Goal: Transaction & Acquisition: Obtain resource

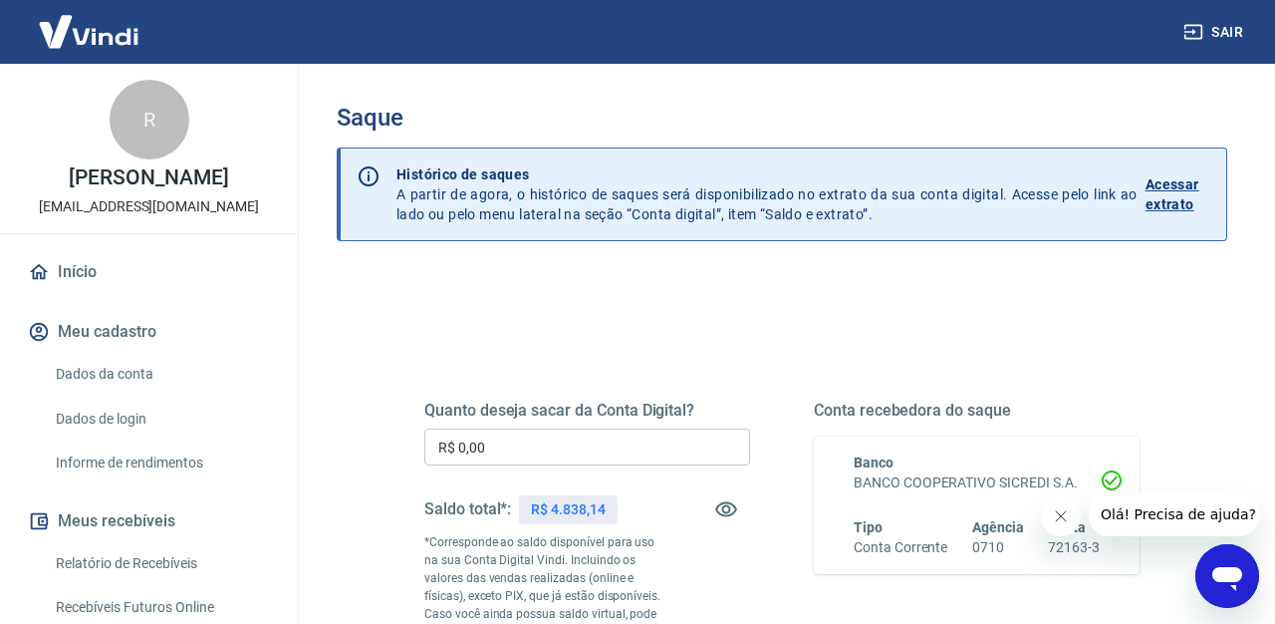
click at [676, 451] on input "R$ 0,00" at bounding box center [587, 446] width 326 height 37
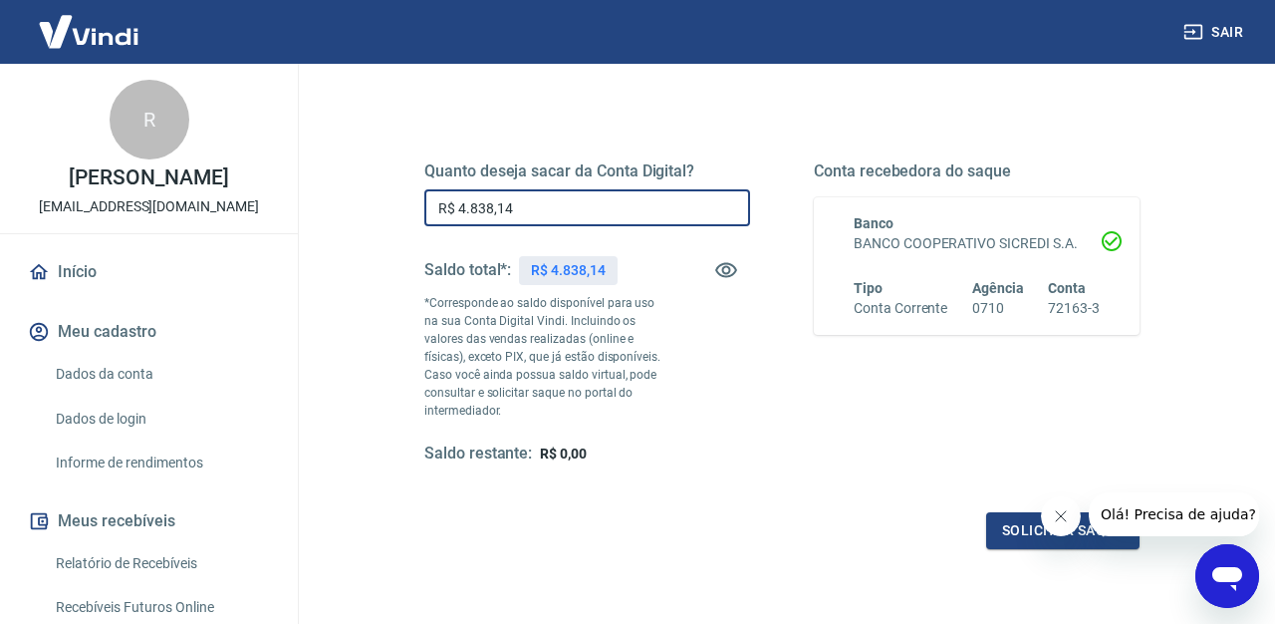
scroll to position [249, 0]
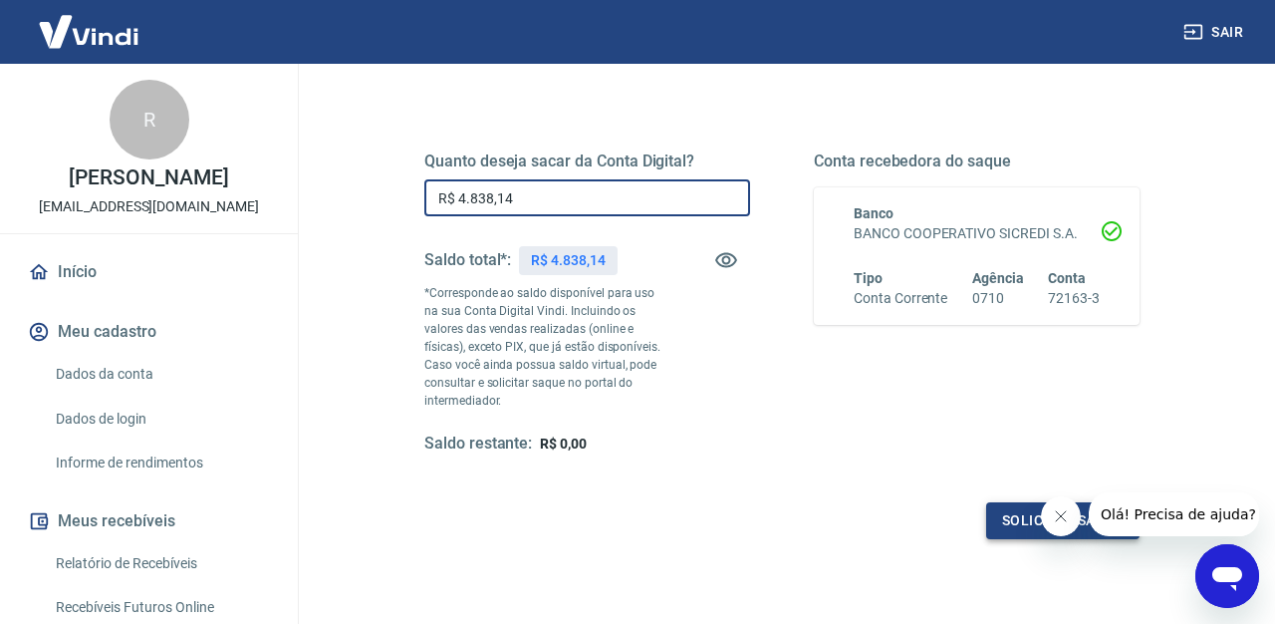
type input "R$ 4.838,14"
click at [997, 523] on button "Solicitar saque" at bounding box center [1062, 520] width 153 height 37
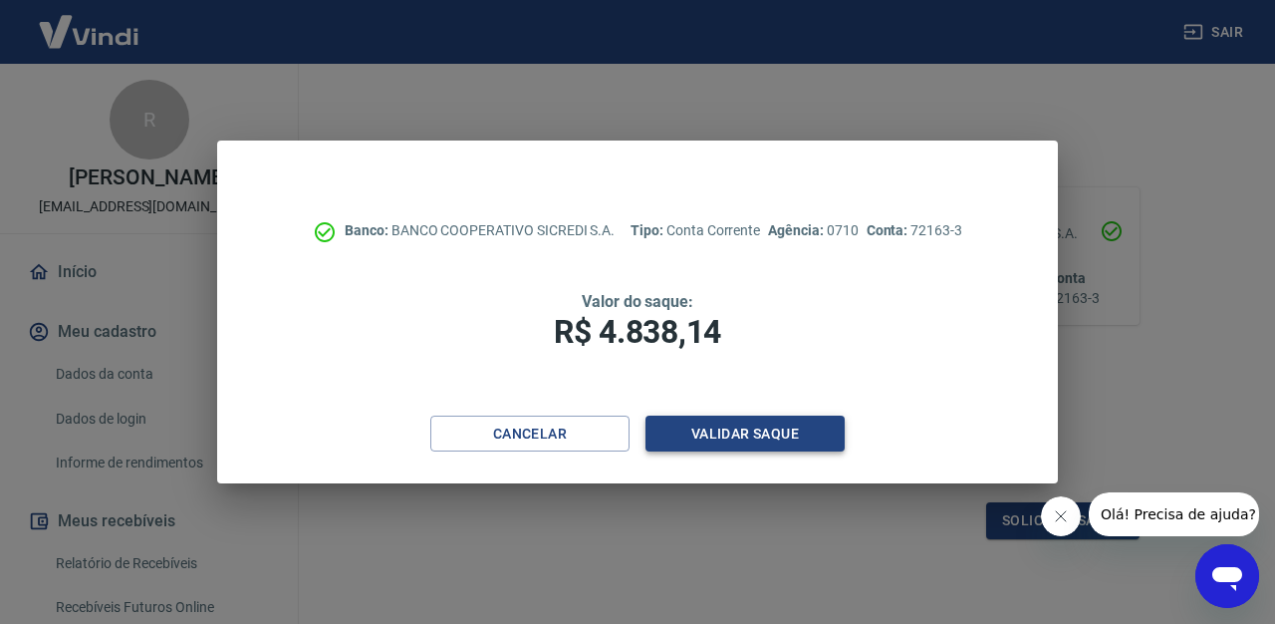
click at [808, 447] on button "Validar saque" at bounding box center [745, 434] width 199 height 37
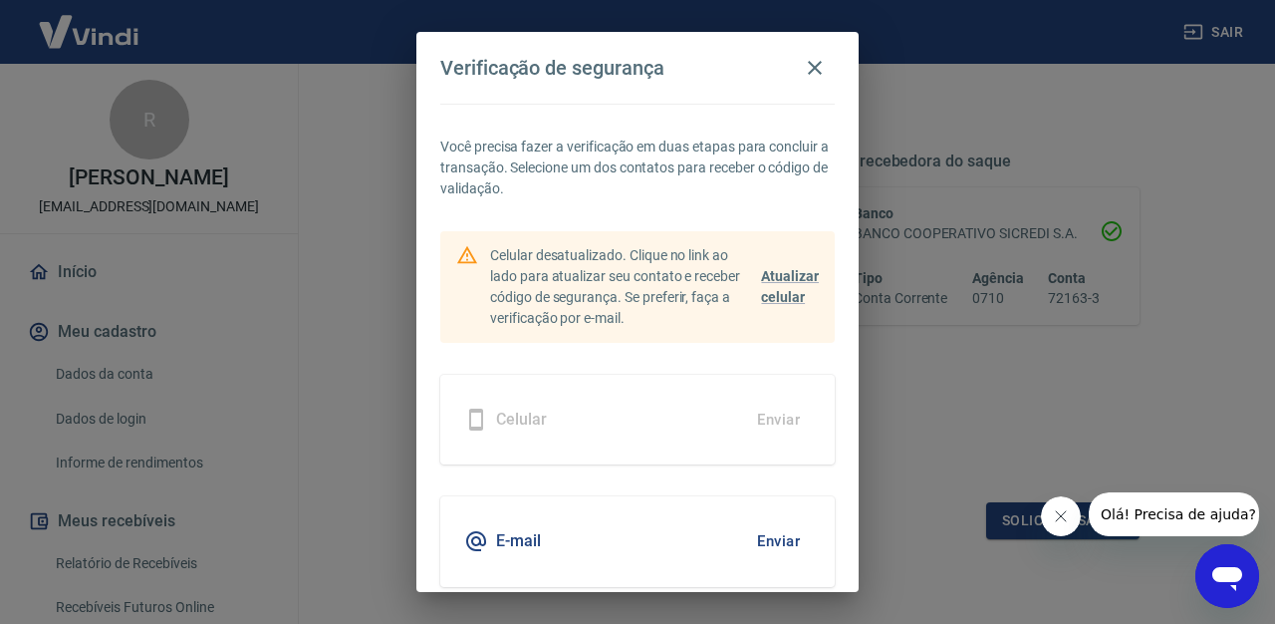
scroll to position [48, 0]
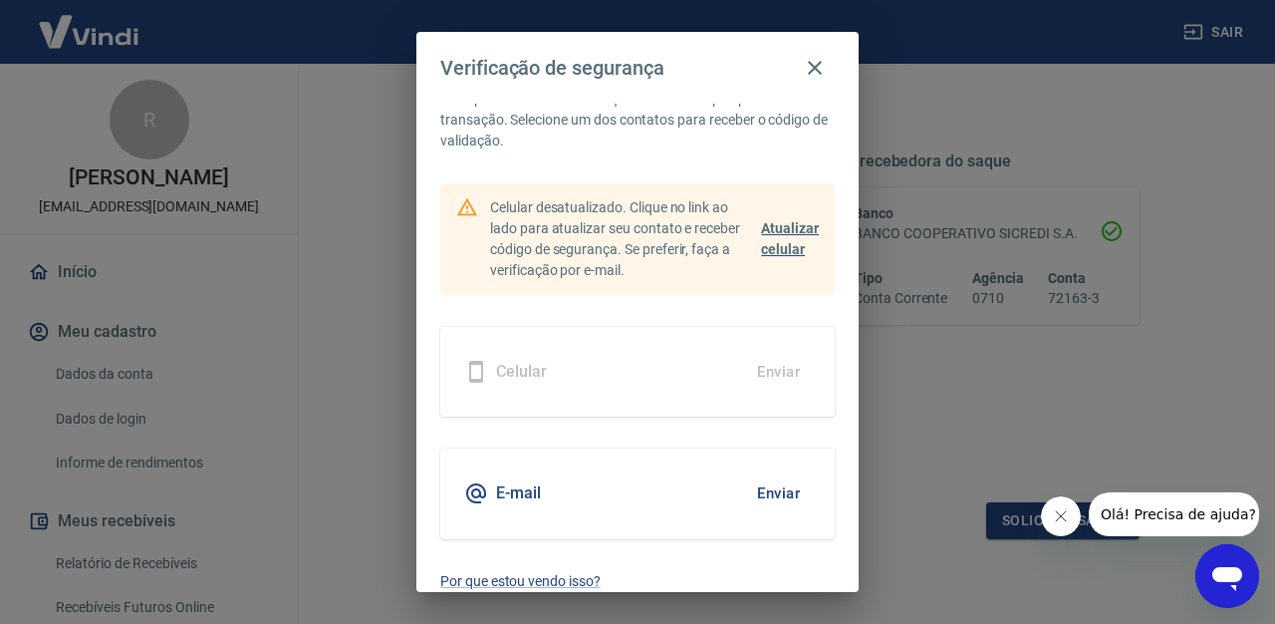
click at [779, 249] on span "Atualizar celular" at bounding box center [790, 238] width 58 height 37
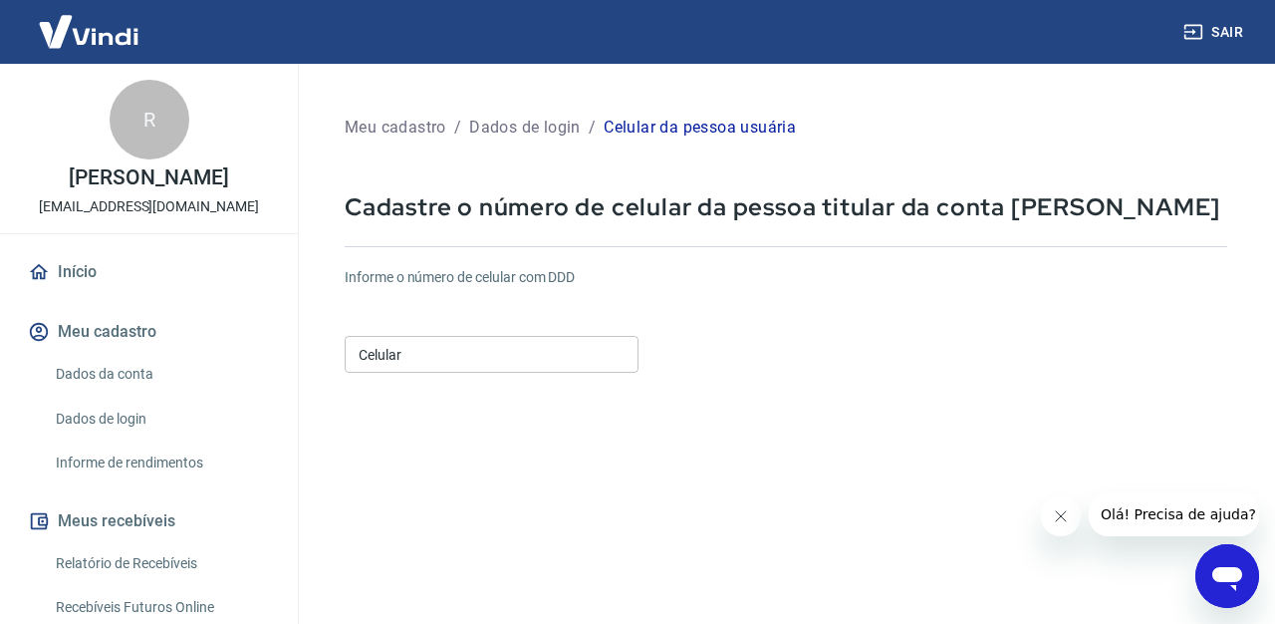
click at [574, 361] on input "Celular" at bounding box center [492, 354] width 294 height 37
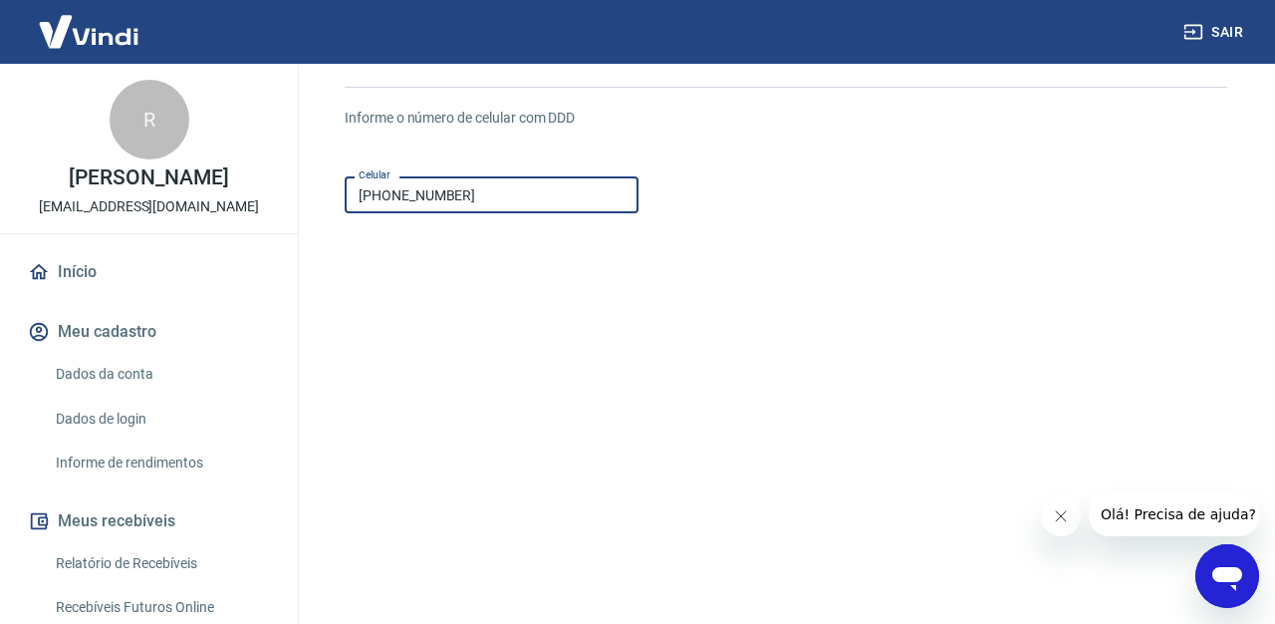
scroll to position [320, 0]
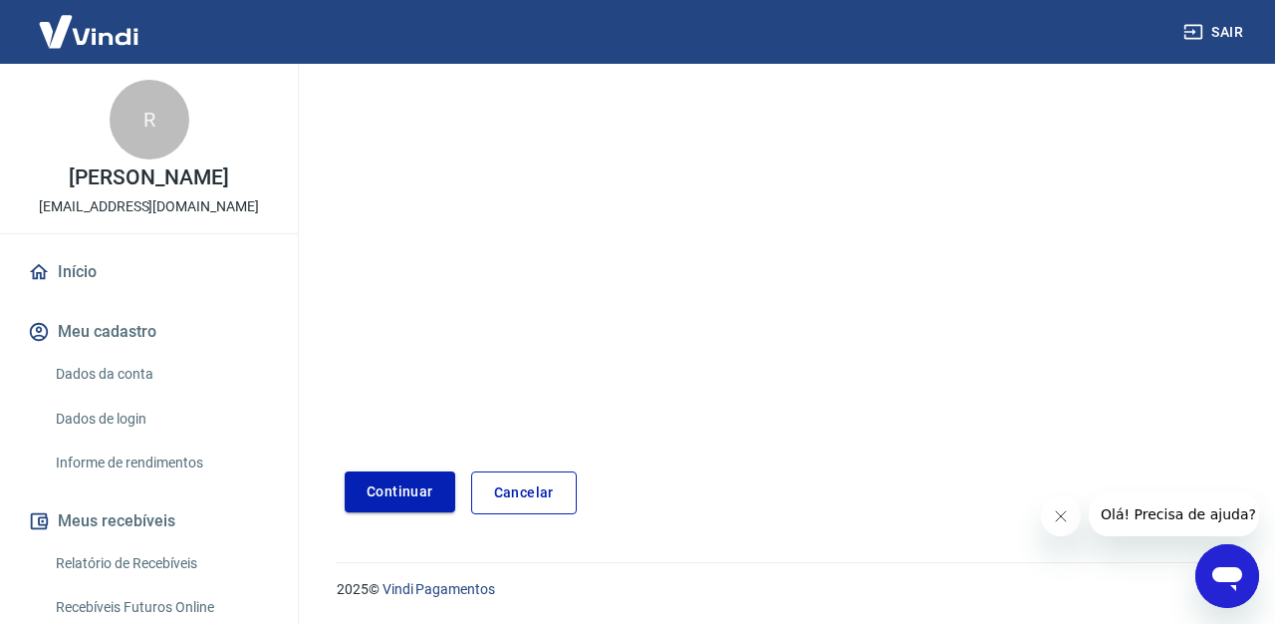
type input "(11) 98684-5908"
click at [432, 478] on button "Continuar" at bounding box center [400, 491] width 111 height 41
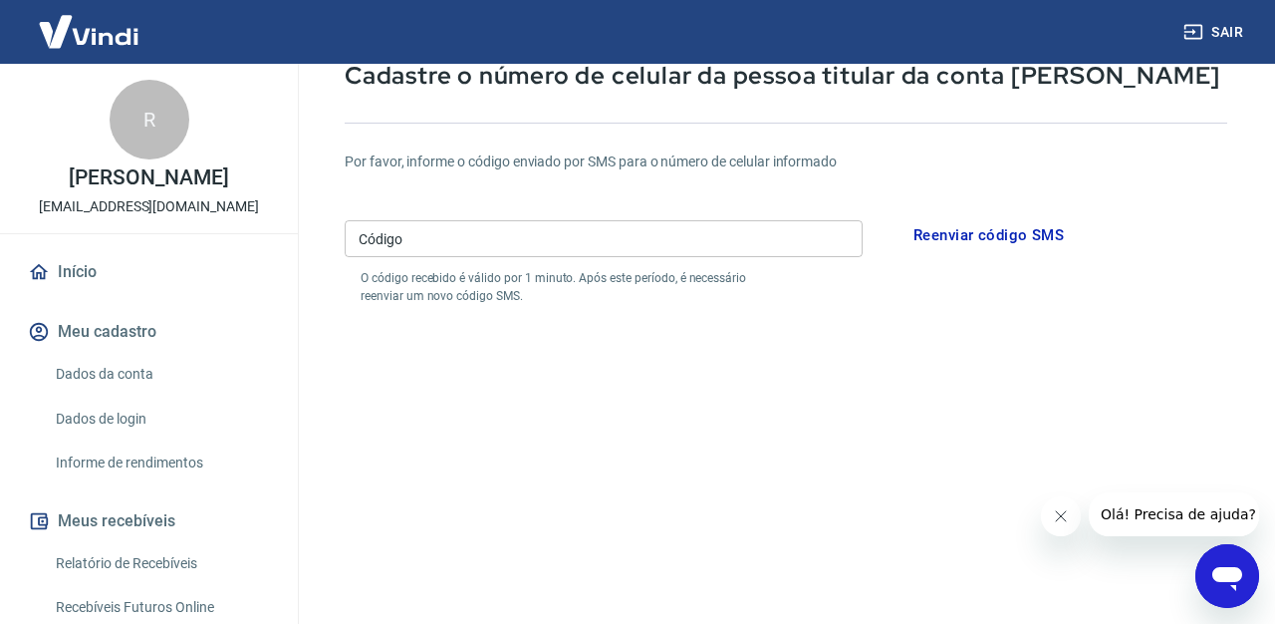
scroll to position [127, 0]
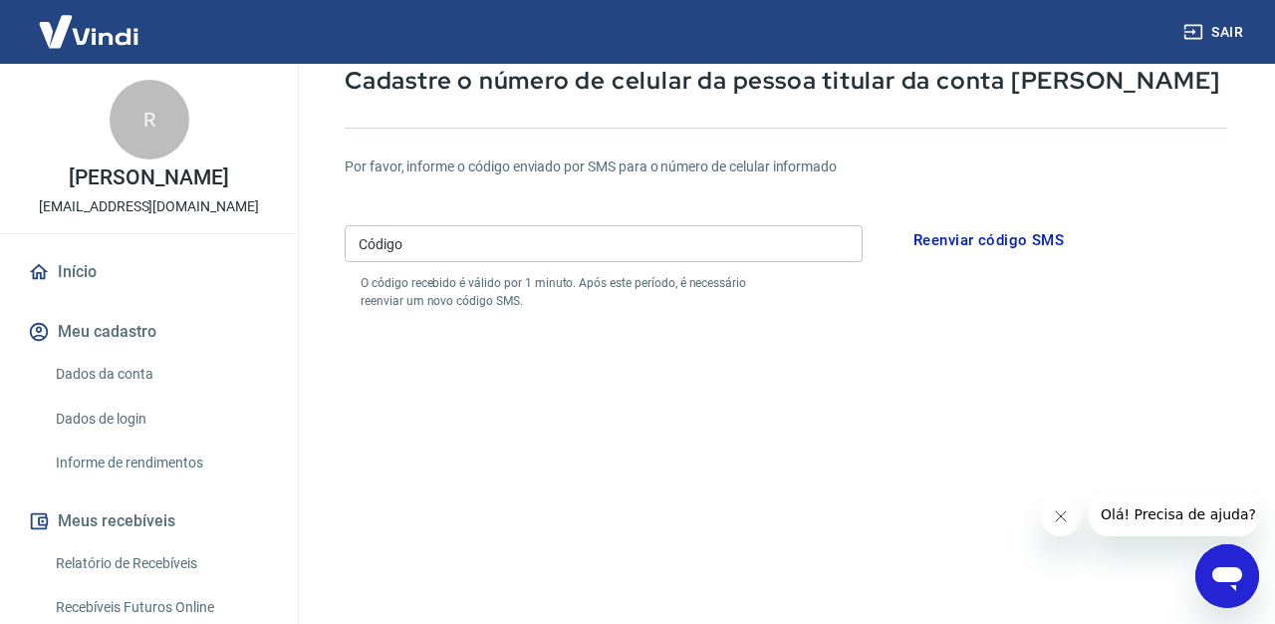
click at [673, 264] on div "Código Código O código recebido é válido por 1 minuto. Após este período, é nec…" at bounding box center [604, 263] width 518 height 93
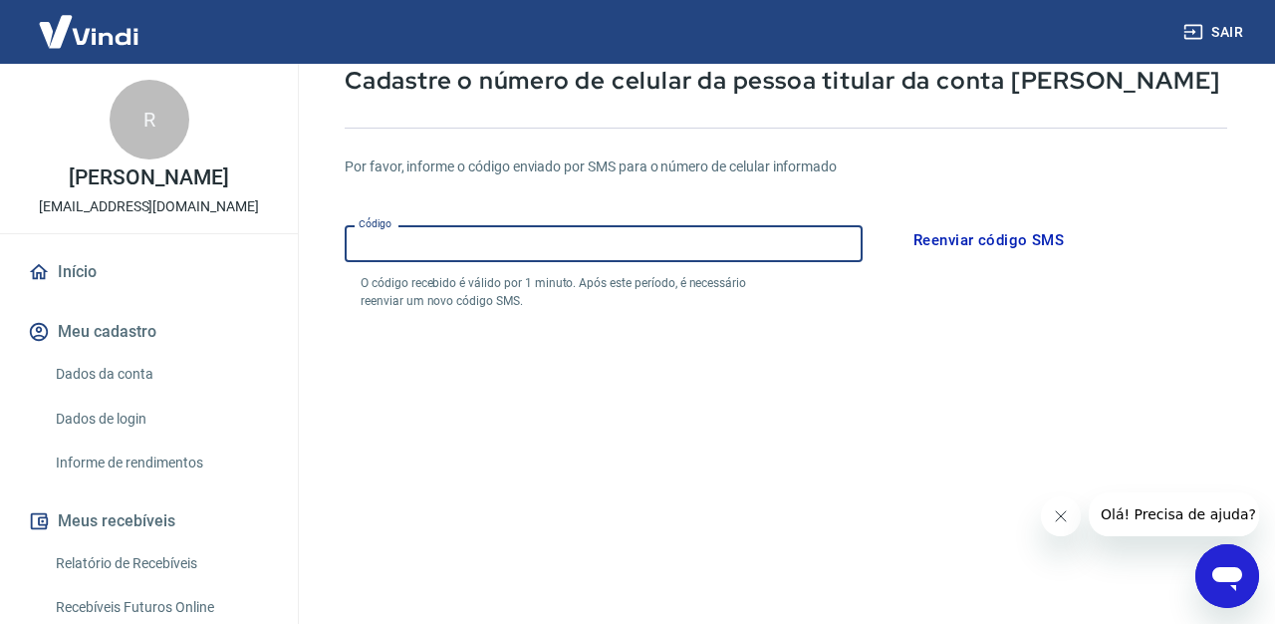
click at [675, 257] on input "Código" at bounding box center [604, 243] width 518 height 37
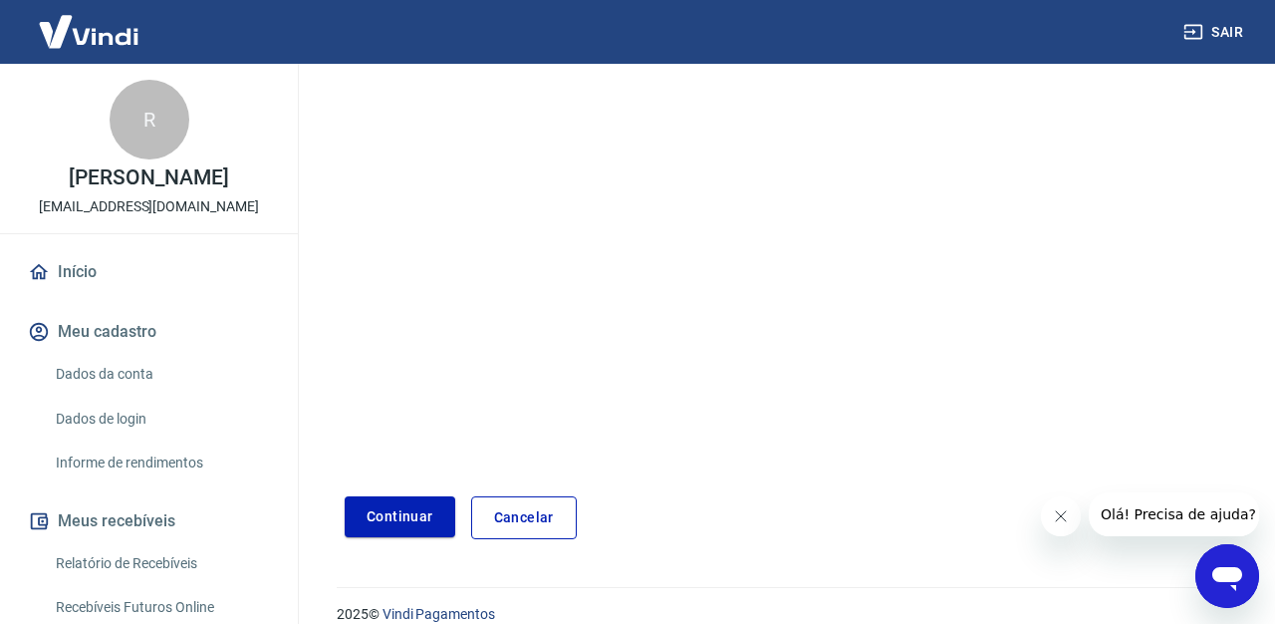
scroll to position [364, 0]
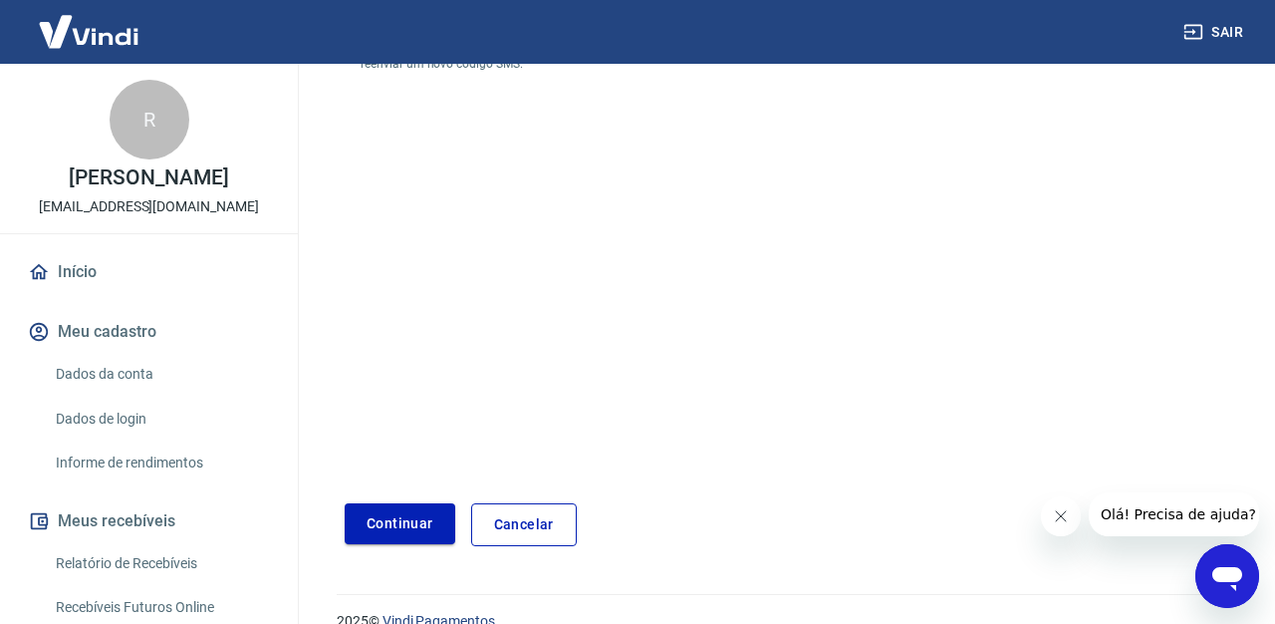
type input "104071"
click at [364, 527] on button "Continuar" at bounding box center [400, 523] width 111 height 41
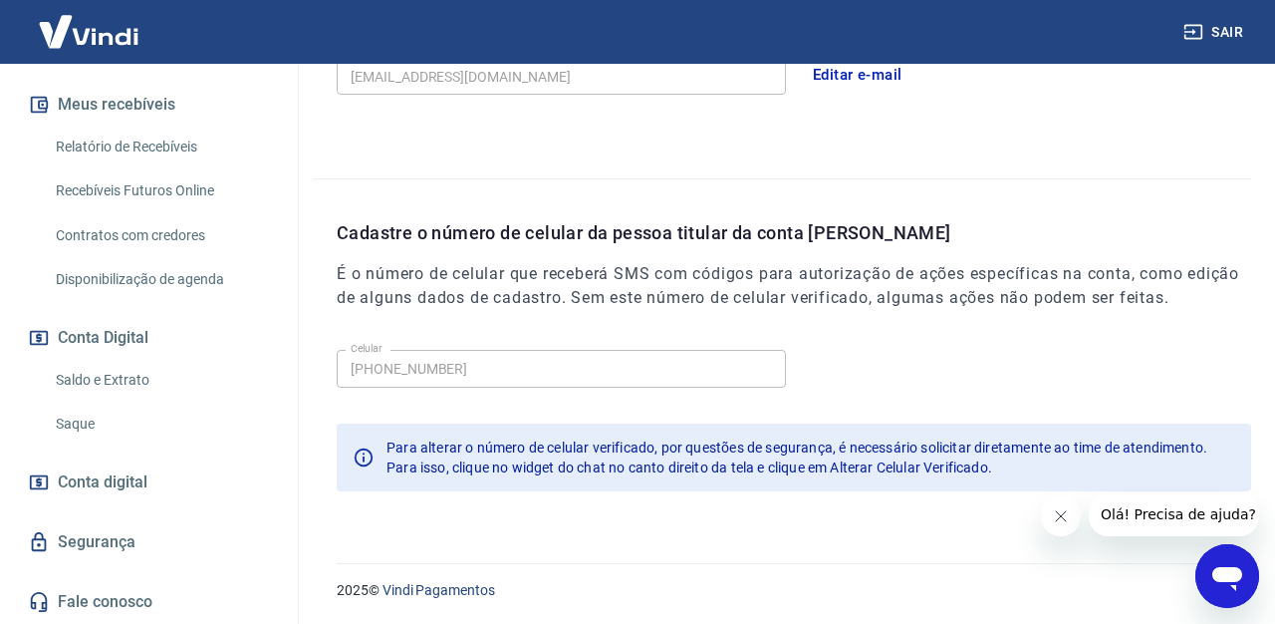
scroll to position [415, 0]
click at [160, 433] on link "Saque" at bounding box center [161, 426] width 226 height 41
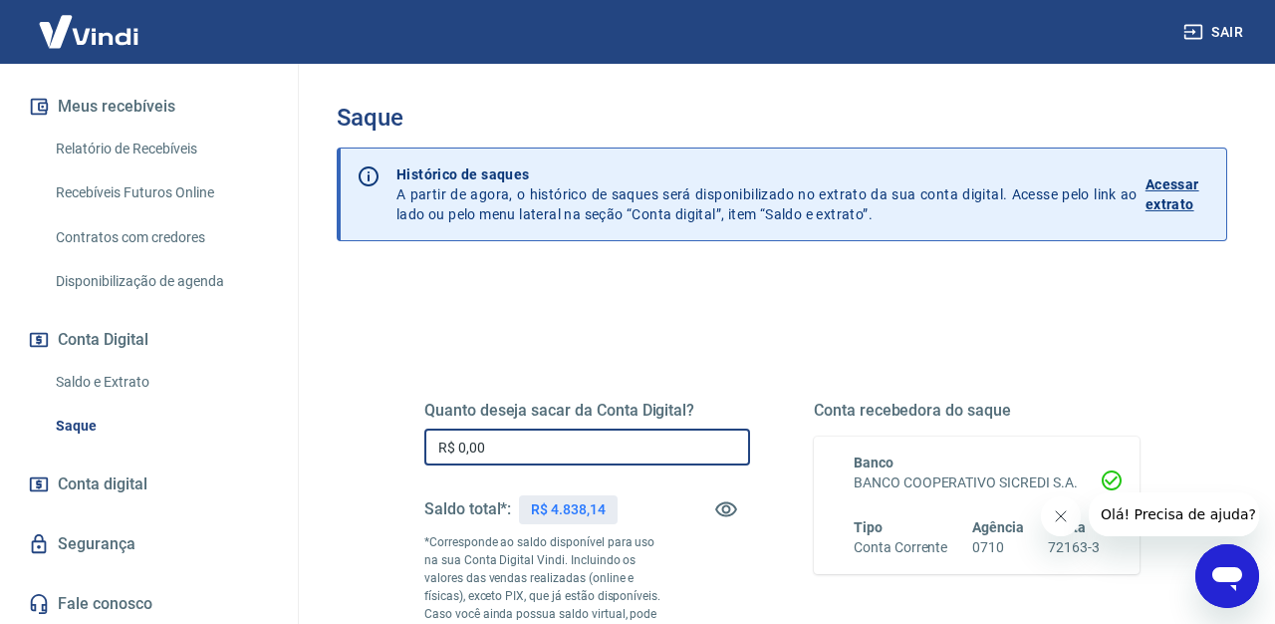
click at [649, 454] on input "R$ 0,00" at bounding box center [587, 446] width 326 height 37
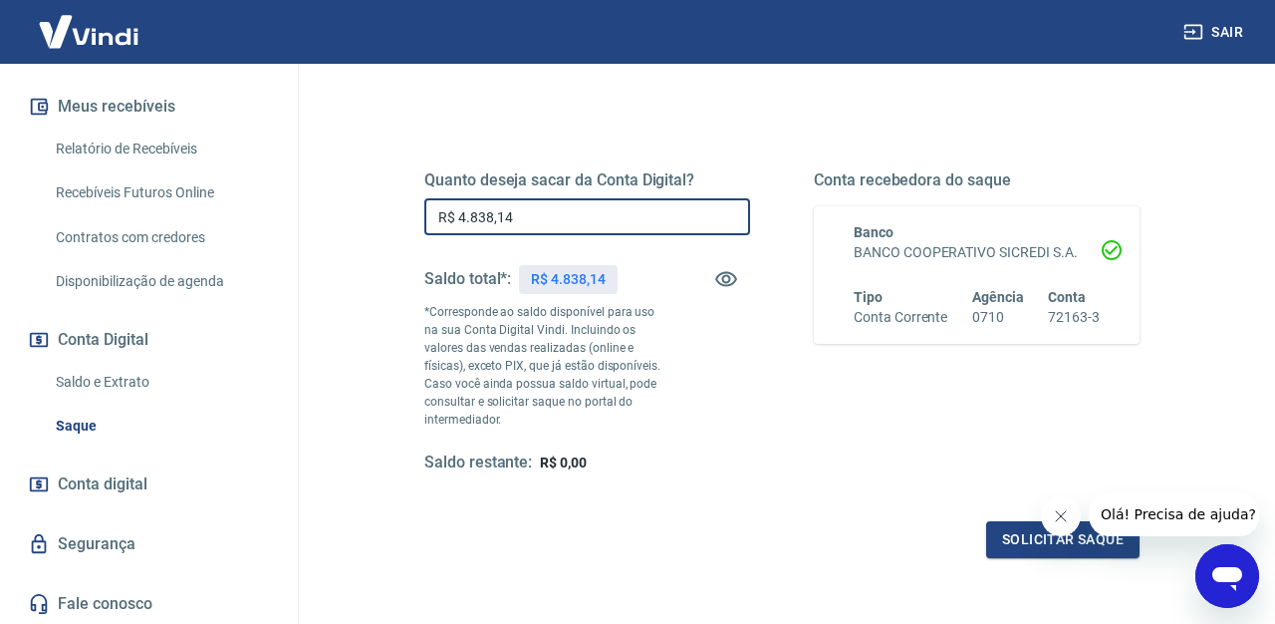
scroll to position [397, 0]
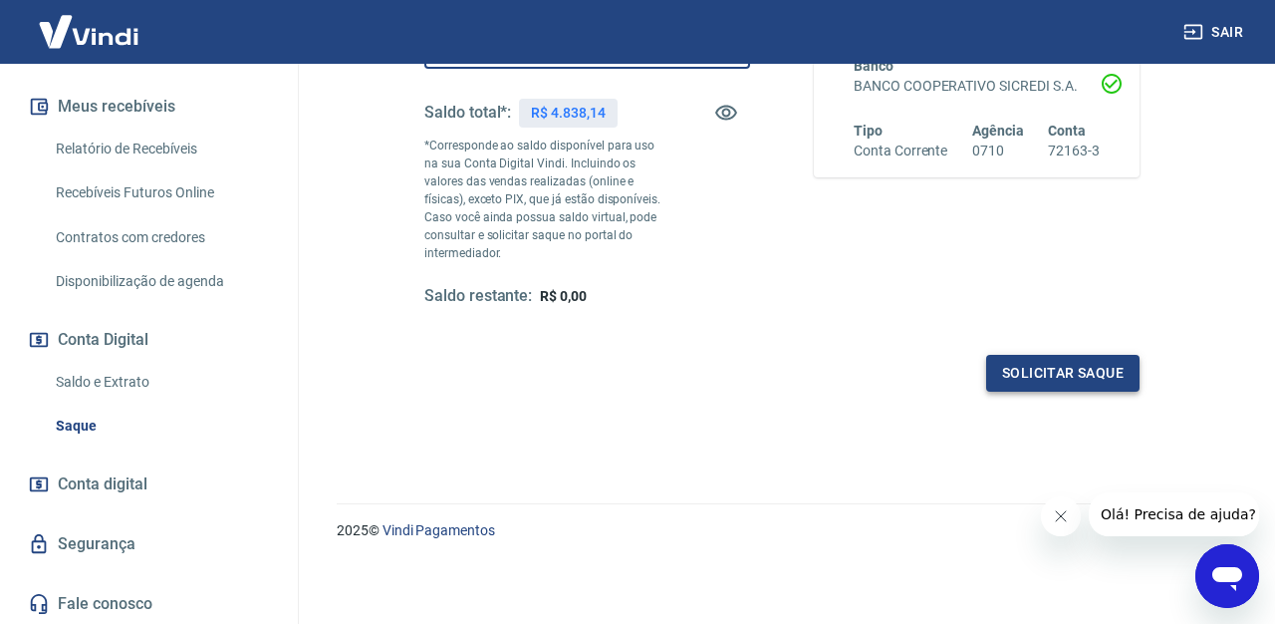
type input "R$ 4.838,14"
click at [1073, 375] on button "Solicitar saque" at bounding box center [1062, 373] width 153 height 37
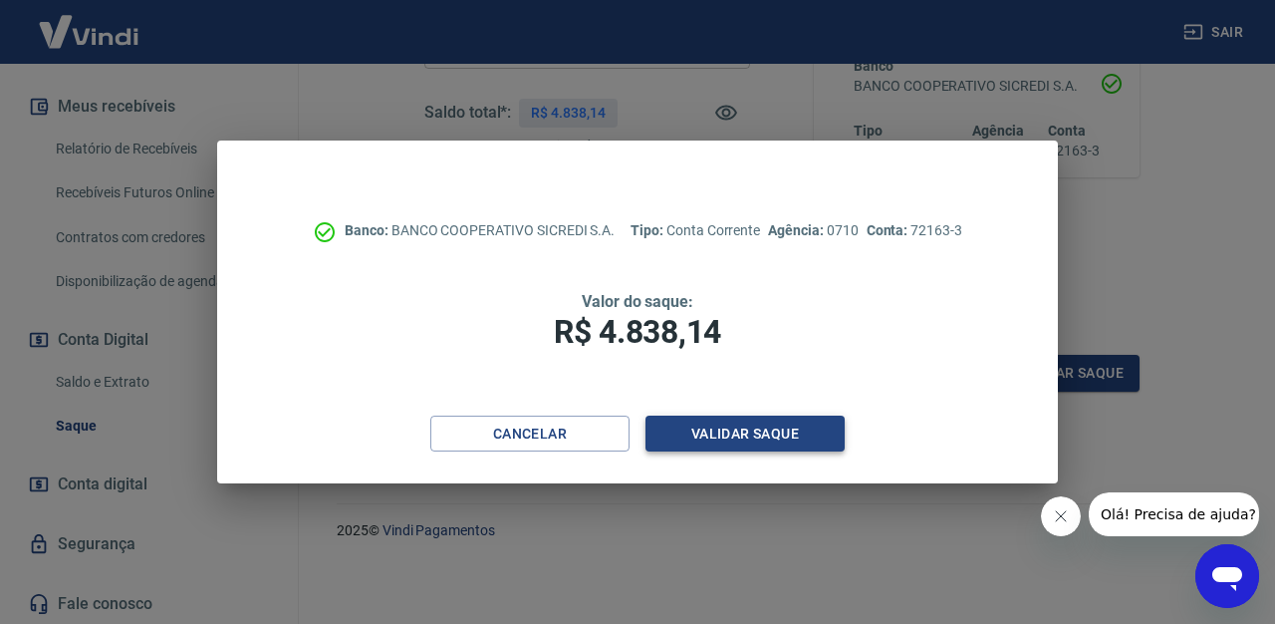
click at [745, 441] on button "Validar saque" at bounding box center [745, 434] width 199 height 37
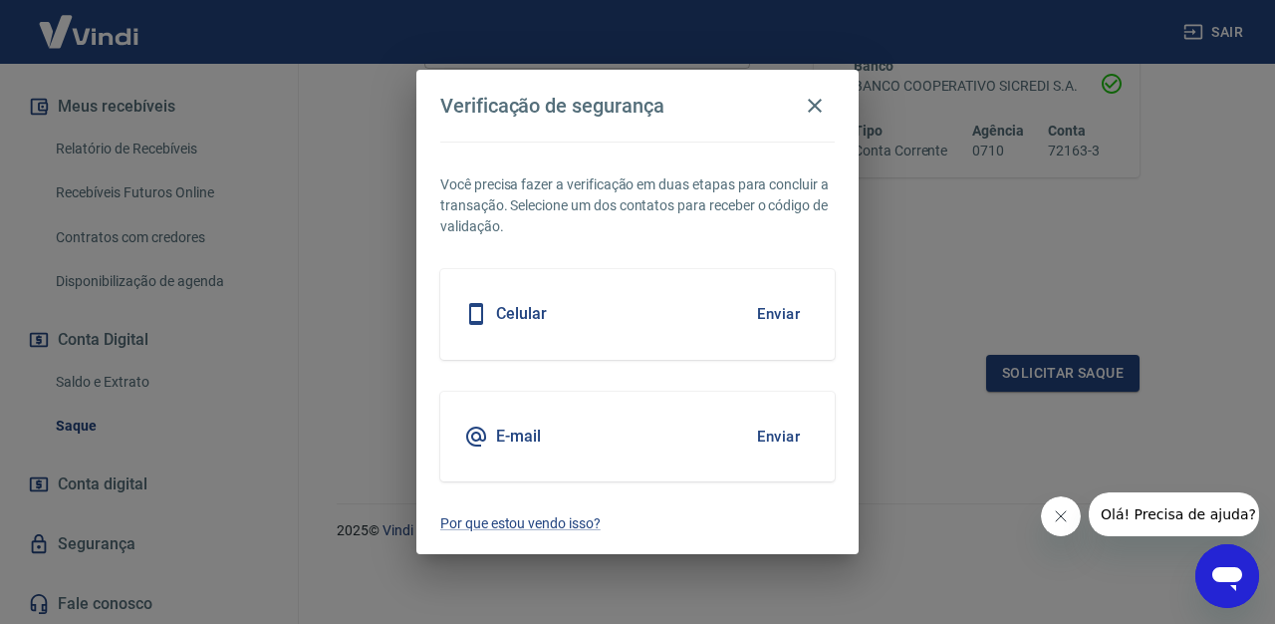
click at [769, 313] on button "Enviar" at bounding box center [778, 314] width 65 height 42
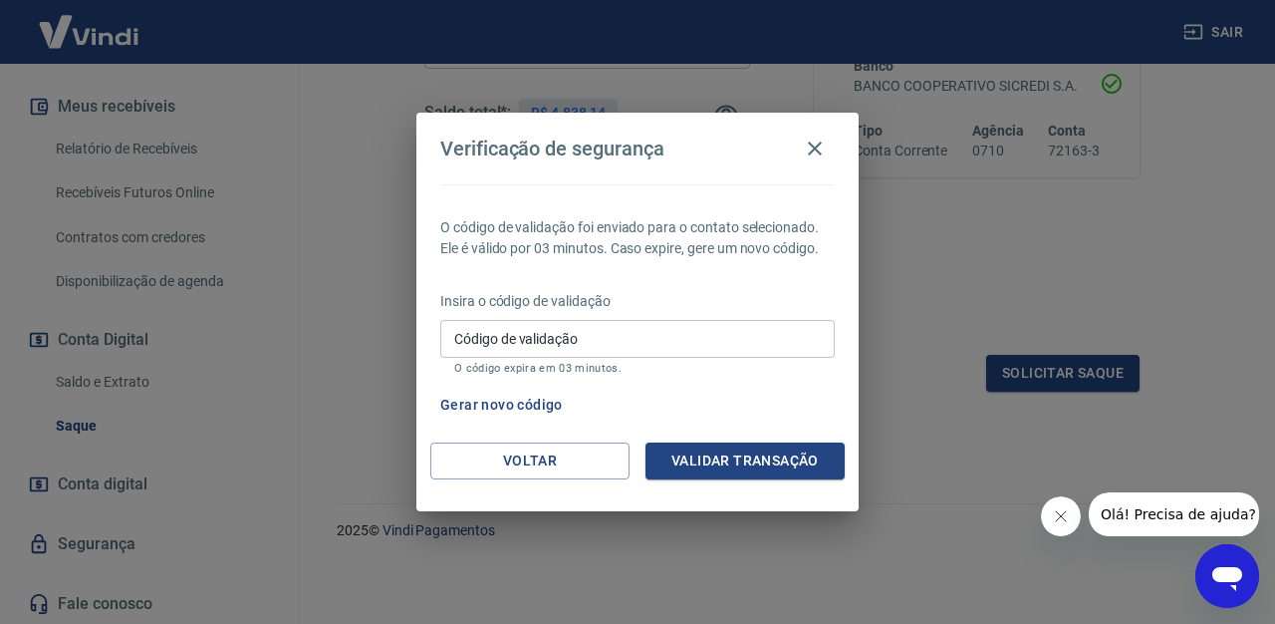
click at [676, 330] on input "Código de validação" at bounding box center [637, 338] width 395 height 37
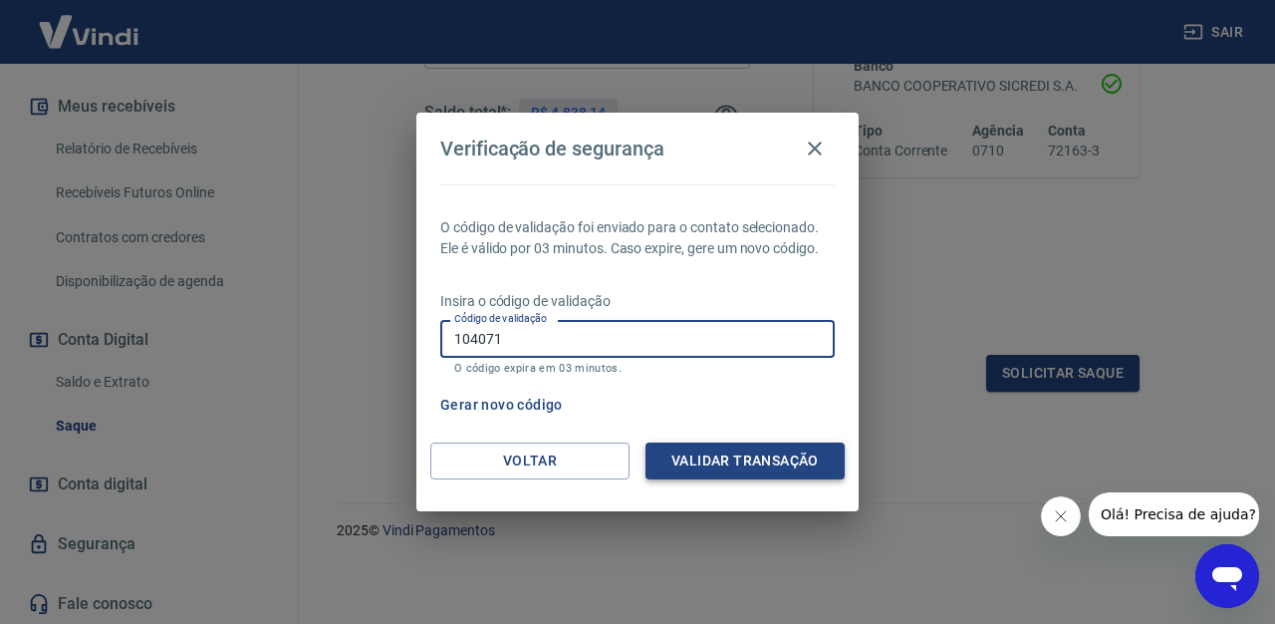
type input "104071"
click at [755, 473] on button "Validar transação" at bounding box center [745, 460] width 199 height 37
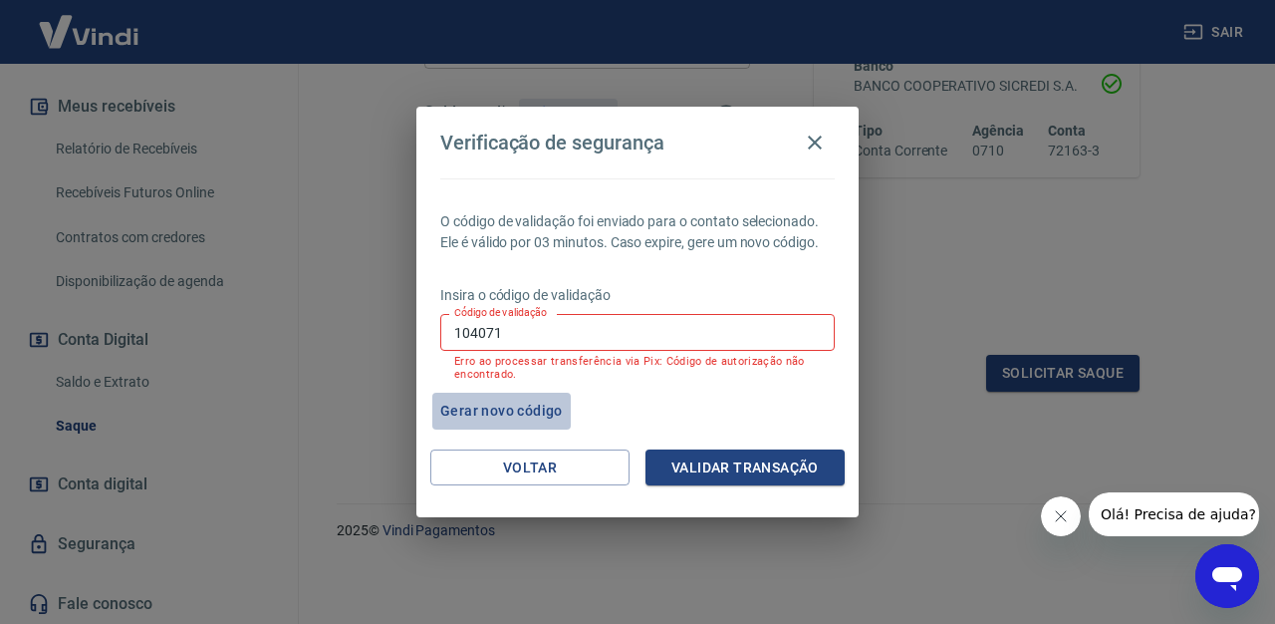
click at [544, 410] on button "Gerar novo código" at bounding box center [501, 411] width 139 height 37
click at [821, 140] on icon "button" at bounding box center [815, 143] width 24 height 24
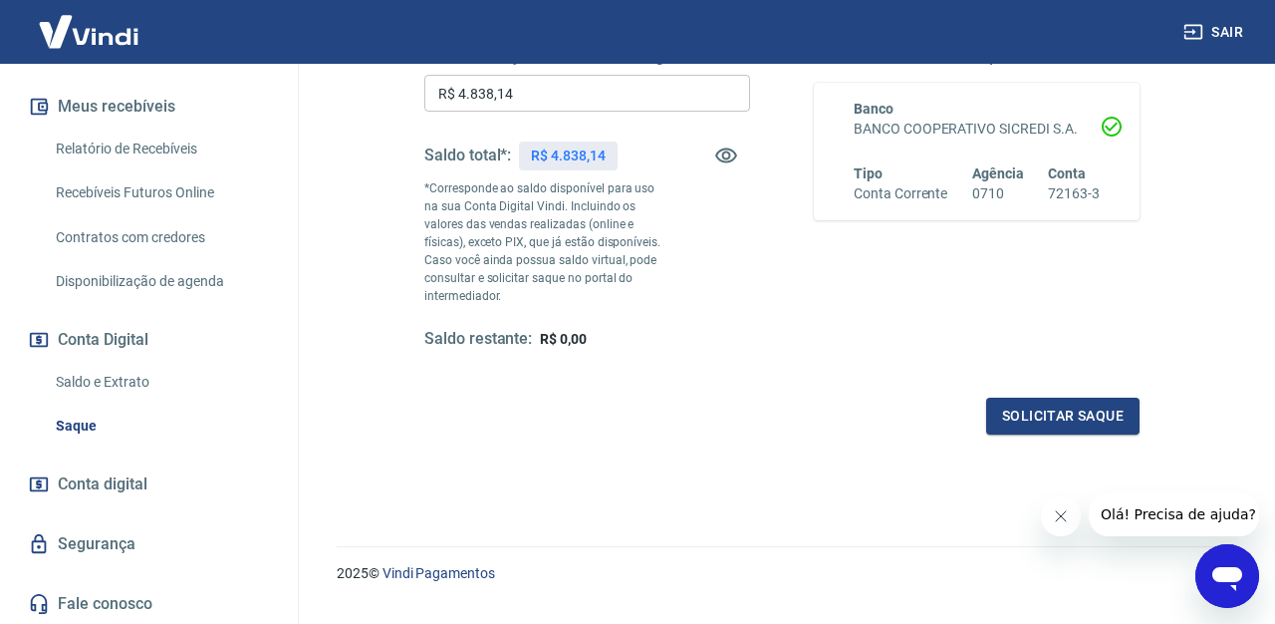
scroll to position [364, 0]
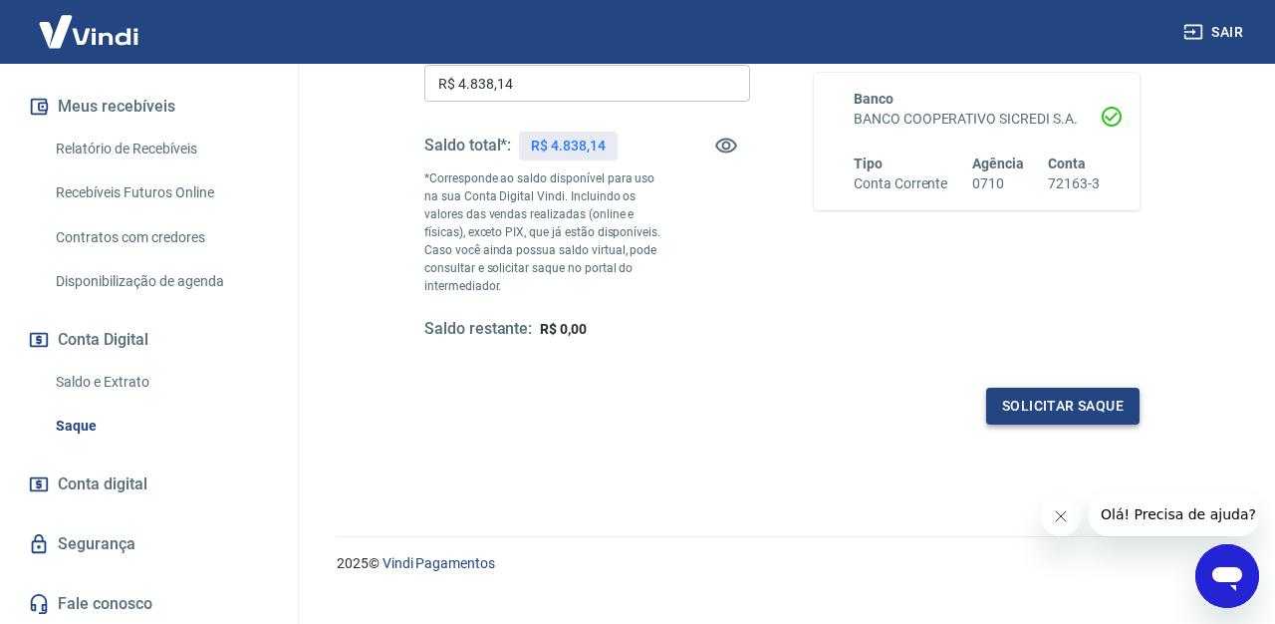
click at [1020, 400] on button "Solicitar saque" at bounding box center [1062, 406] width 153 height 37
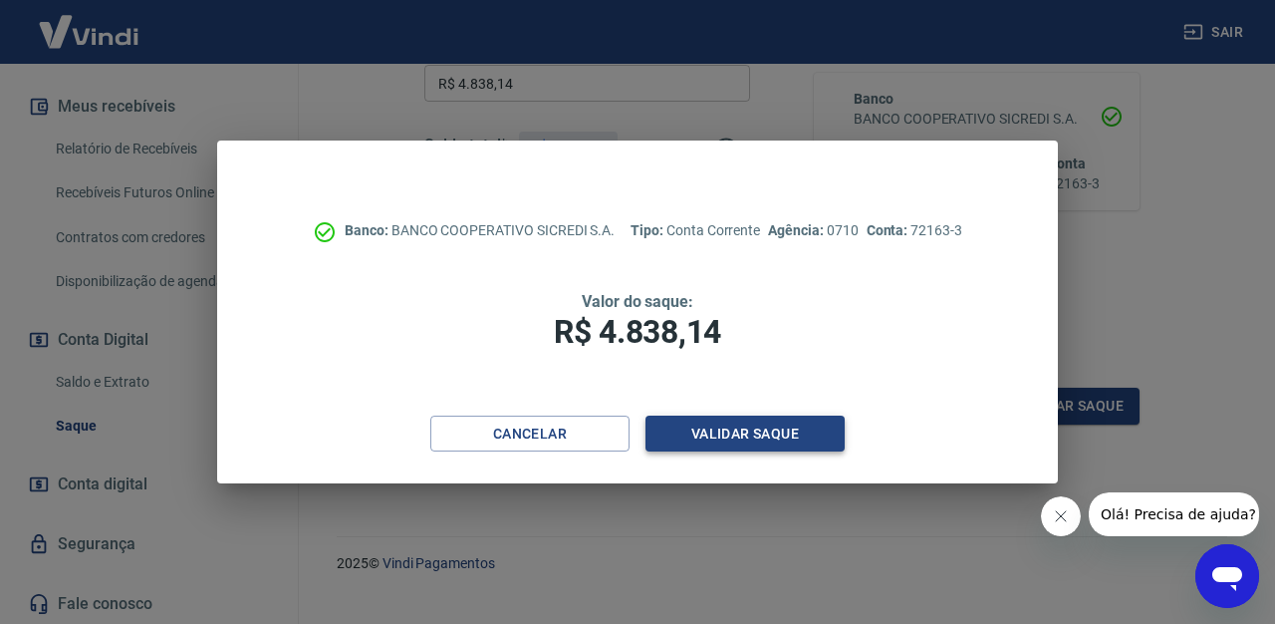
click at [678, 442] on button "Validar saque" at bounding box center [745, 434] width 199 height 37
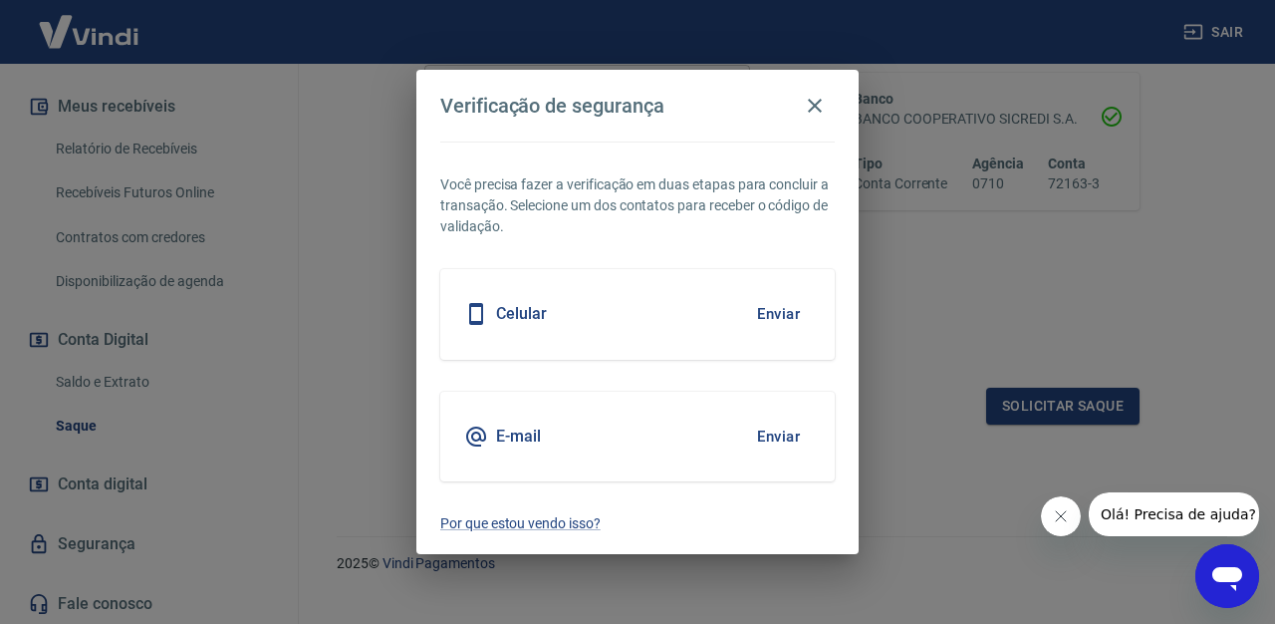
click at [779, 434] on button "Enviar" at bounding box center [778, 437] width 65 height 42
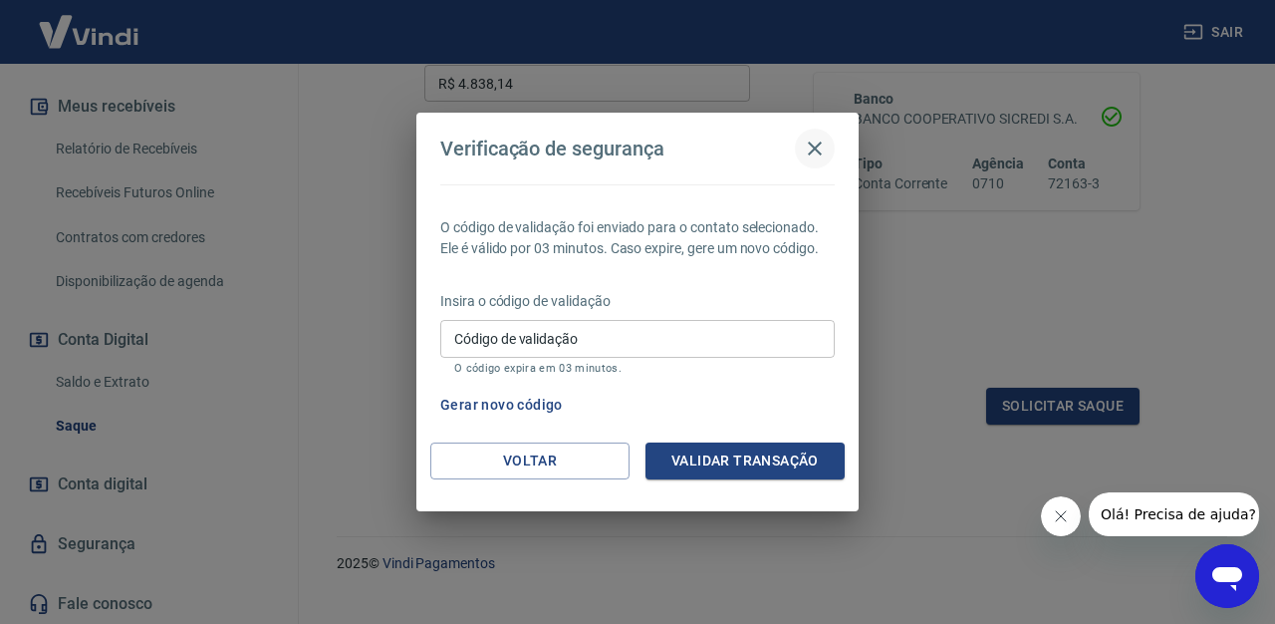
click at [816, 145] on icon "button" at bounding box center [815, 149] width 24 height 24
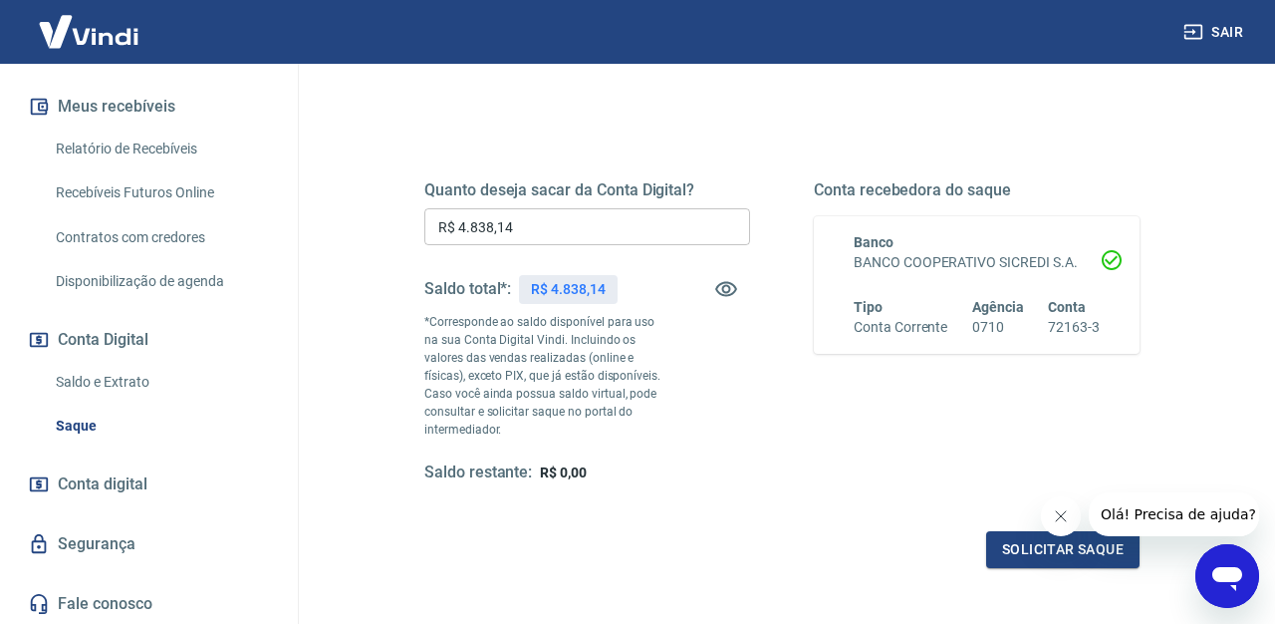
scroll to position [225, 0]
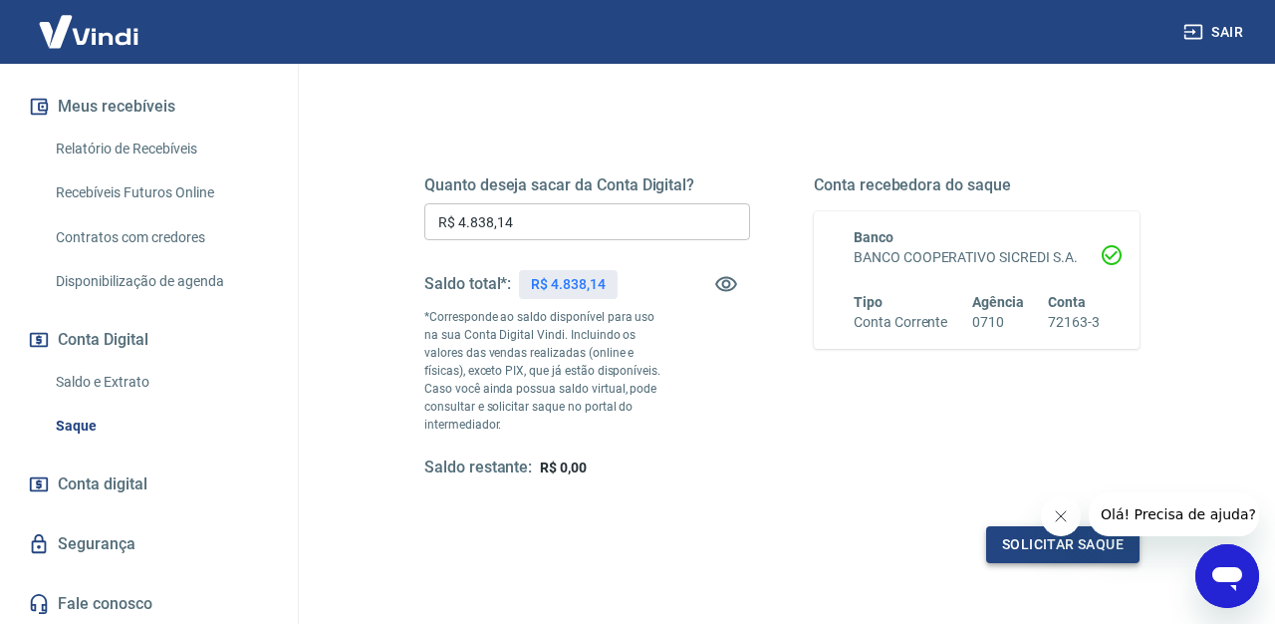
click at [1003, 543] on button "Solicitar saque" at bounding box center [1062, 544] width 153 height 37
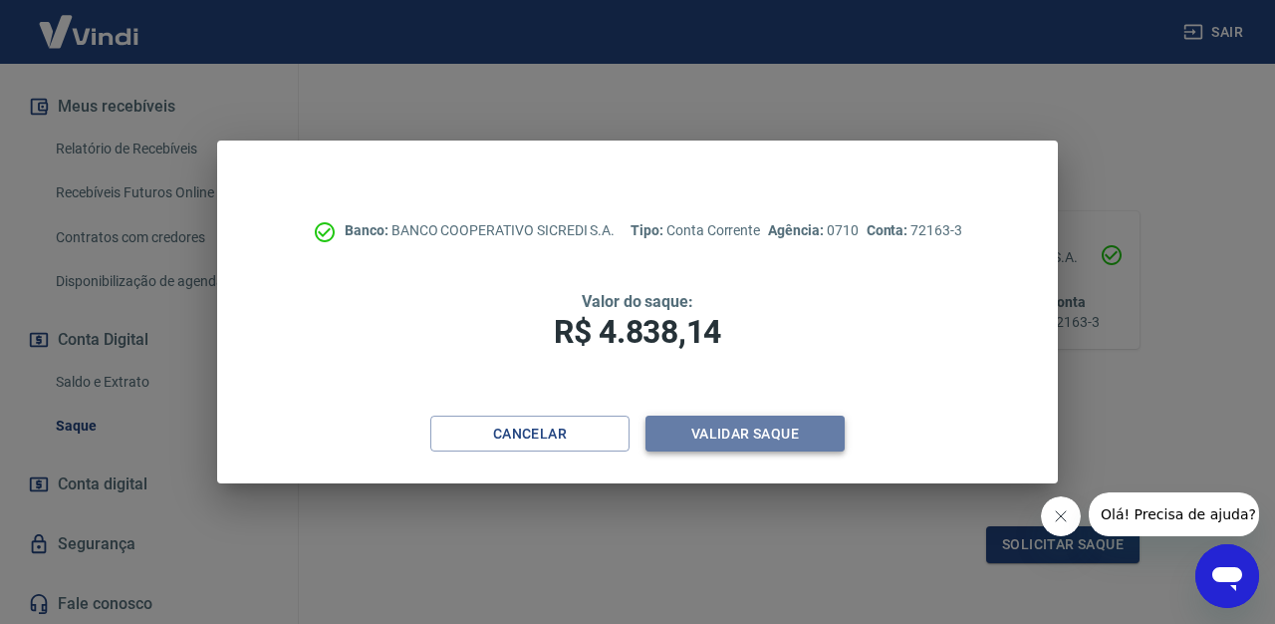
click at [771, 426] on button "Validar saque" at bounding box center [745, 434] width 199 height 37
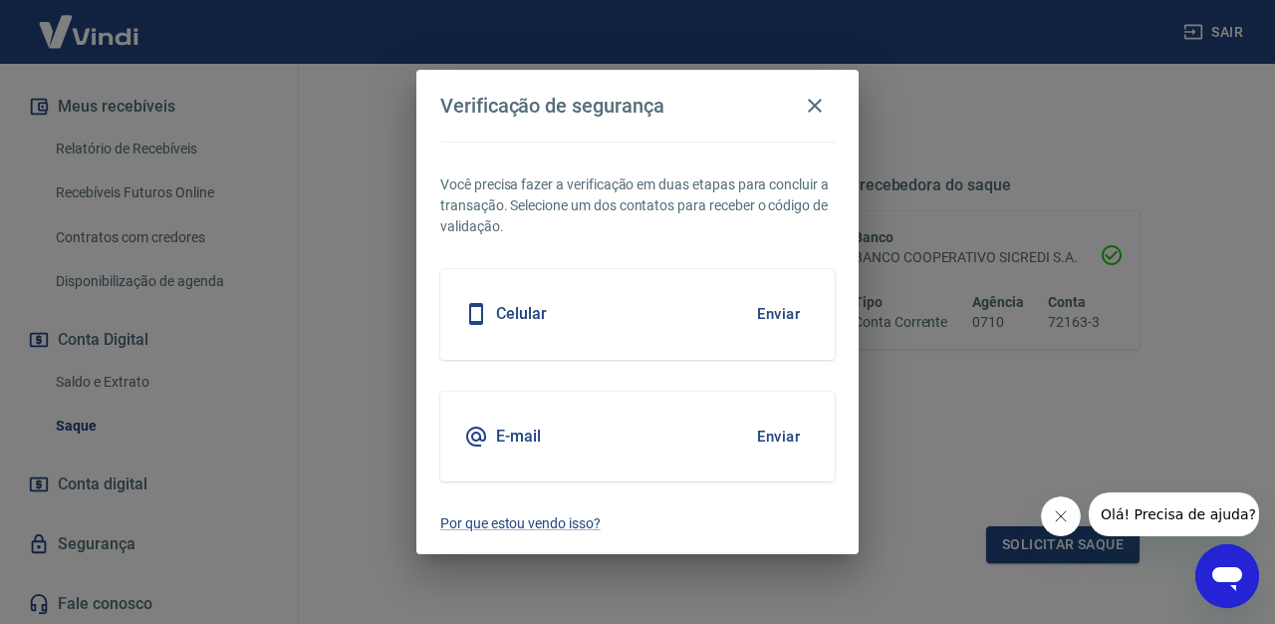
click at [773, 324] on button "Enviar" at bounding box center [778, 314] width 65 height 42
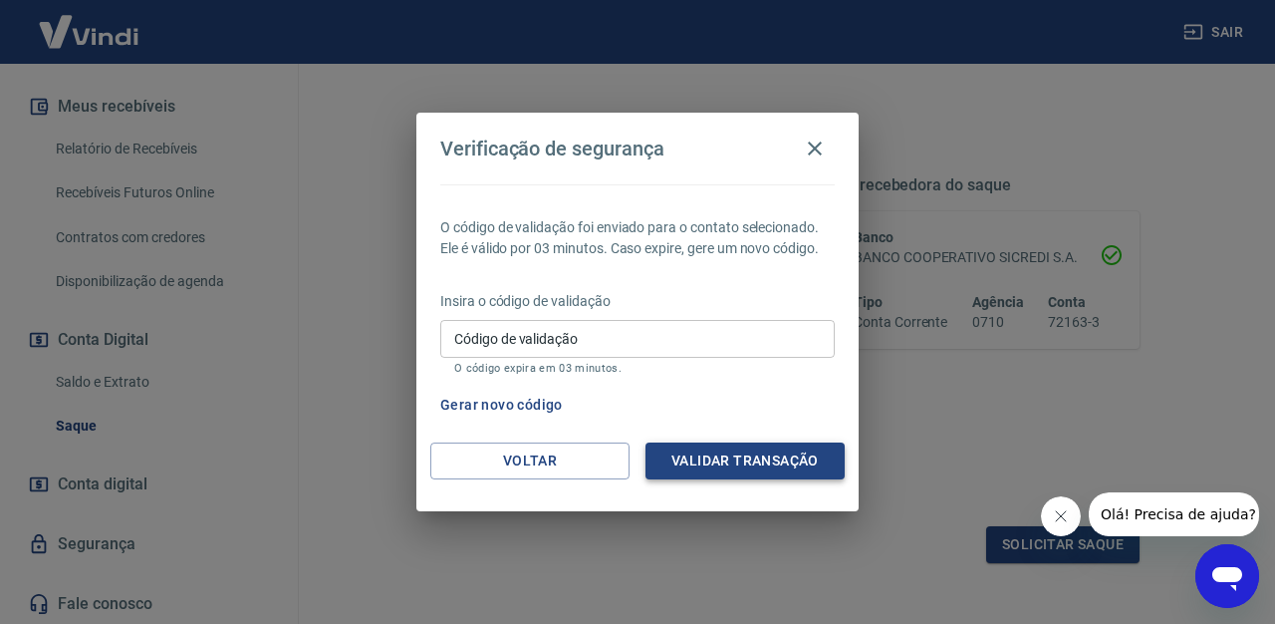
click at [748, 456] on button "Validar transação" at bounding box center [745, 460] width 199 height 37
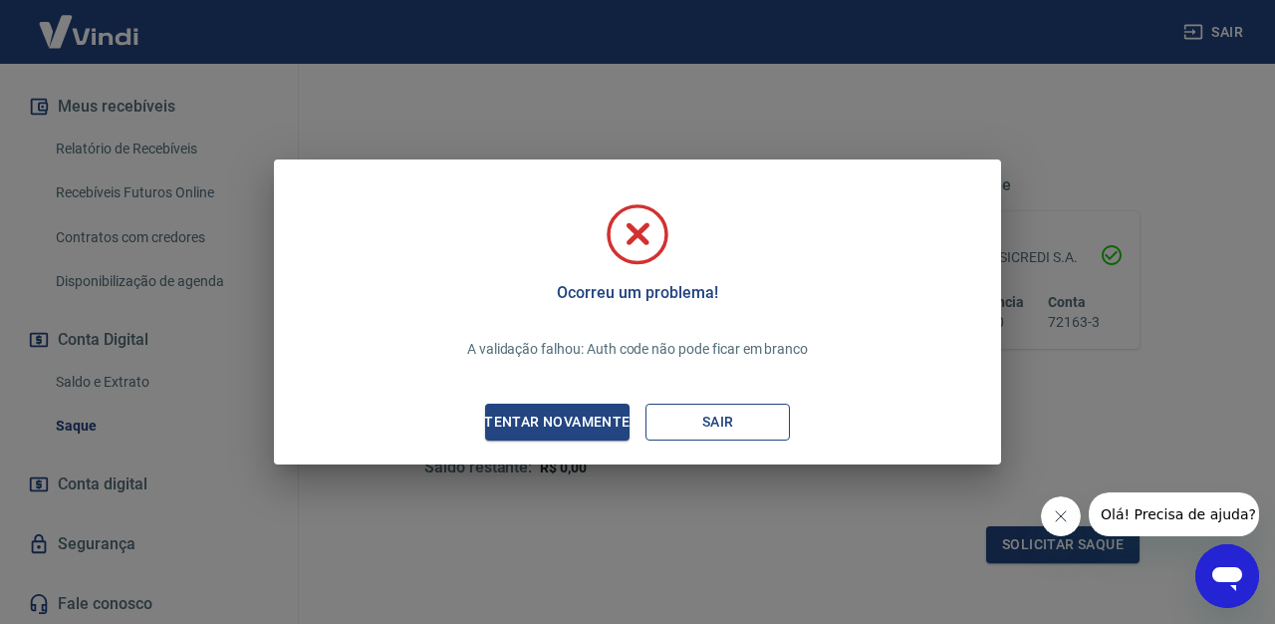
click at [736, 409] on button "Sair" at bounding box center [718, 422] width 144 height 37
